Goal: Find specific fact: Find specific fact

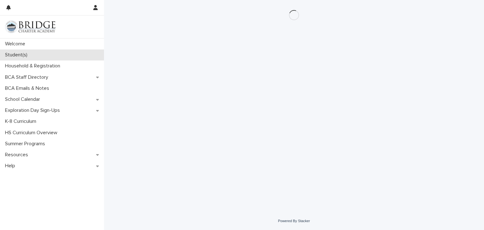
click at [20, 54] on p "Student(s)" at bounding box center [18, 55] width 30 height 6
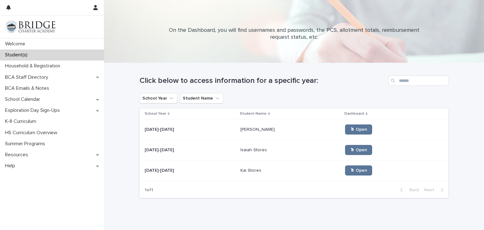
click at [306, 148] on p at bounding box center [291, 150] width 100 height 5
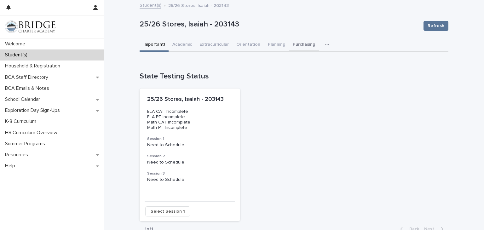
click at [298, 43] on button "Purchasing" at bounding box center [304, 44] width 30 height 13
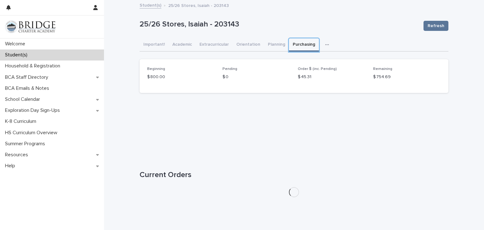
click at [308, 46] on button "Purchasing" at bounding box center [304, 44] width 30 height 13
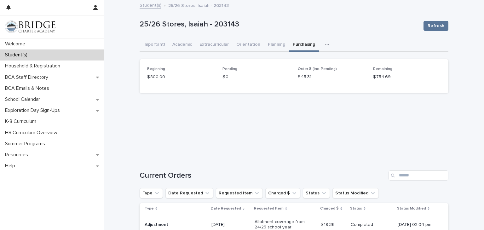
click at [459, 153] on div "Loading... Saving… Loading... Saving… 25/26 Stores, Isaiah - 203143 Refresh 25/…" at bounding box center [294, 190] width 380 height 378
click at [301, 42] on button "Purchasing" at bounding box center [304, 44] width 30 height 13
drag, startPoint x: 314, startPoint y: 48, endPoint x: 148, endPoint y: 64, distance: 167.0
click at [148, 64] on div "Important! Academic Extracurricular Orientation Planning Purchasing Checkouts G…" at bounding box center [294, 192] width 309 height 309
click at [148, 38] on button "Important!" at bounding box center [154, 44] width 29 height 13
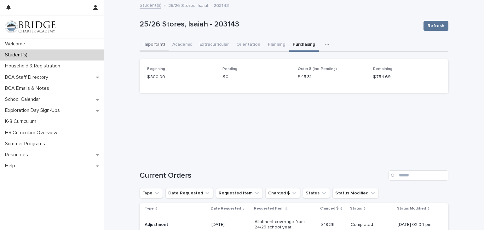
click at [148, 40] on button "Important!" at bounding box center [154, 44] width 29 height 13
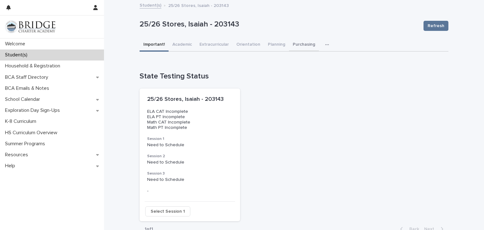
click at [290, 48] on button "Purchasing" at bounding box center [304, 44] width 30 height 13
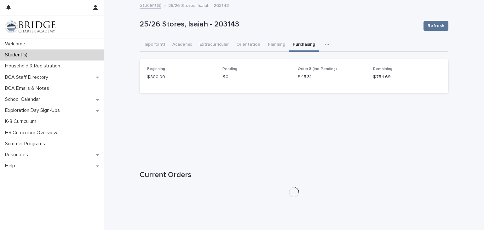
click at [480, 87] on div "Loading... Saving… Loading... Saving… 25/26 Stores, Isaiah - 203143 Refresh 25/…" at bounding box center [294, 117] width 380 height 233
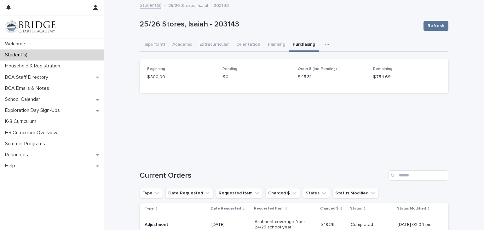
click at [326, 43] on div "button" at bounding box center [329, 45] width 6 height 4
click at [300, 70] on span "General" at bounding box center [298, 70] width 16 height 4
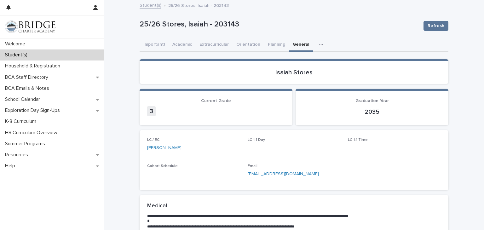
click at [356, 171] on div "LC / EC [PERSON_NAME] 1:1 Day - LC 1:1 Time - Cohort Schedule - Email [EMAIL_AD…" at bounding box center [294, 160] width 294 height 45
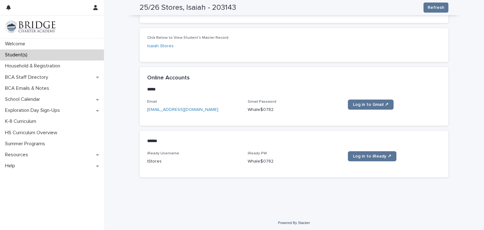
scroll to position [241, 0]
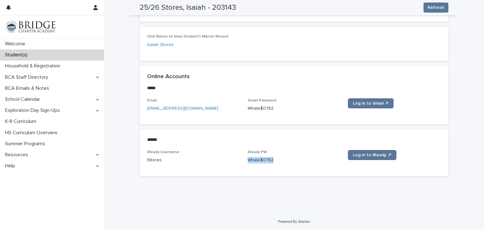
drag, startPoint x: 272, startPoint y: 160, endPoint x: 246, endPoint y: 158, distance: 26.0
click at [246, 158] on div "iReady Username IStores iReady PW [SECURITY_DATA] Log in to iReady ↗" at bounding box center [294, 159] width 294 height 19
copy p "Whale$0782"
